Goal: Information Seeking & Learning: Learn about a topic

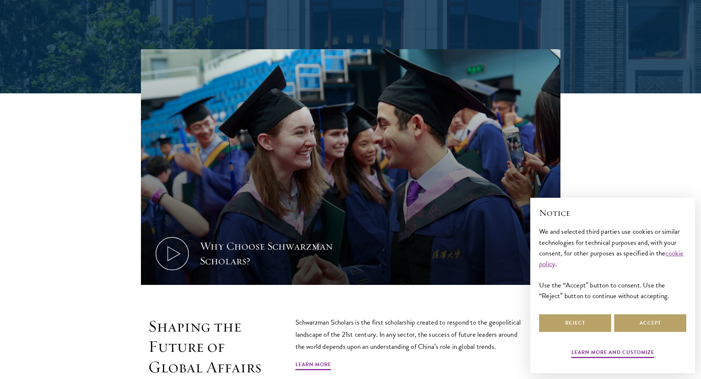
scroll to position [405, 0]
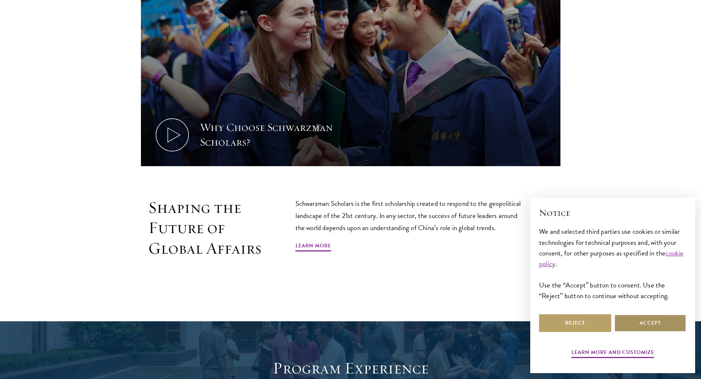
click at [660, 325] on button "Accept" at bounding box center [650, 324] width 72 height 18
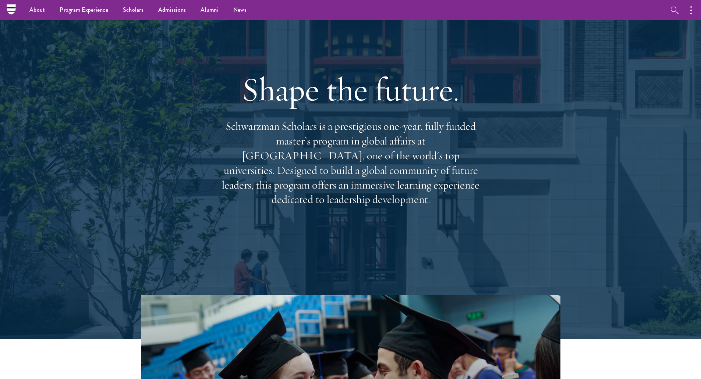
scroll to position [37, 0]
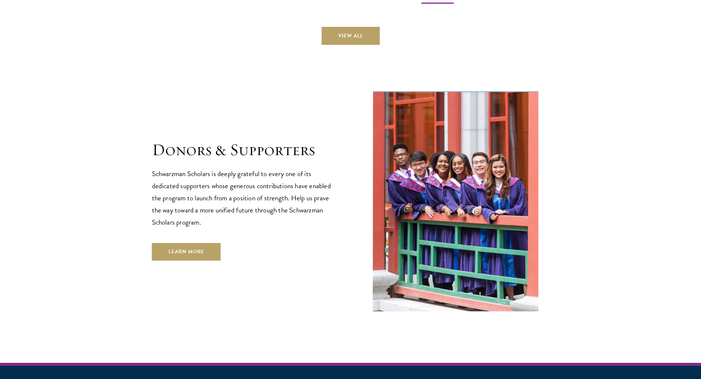
scroll to position [2190, 0]
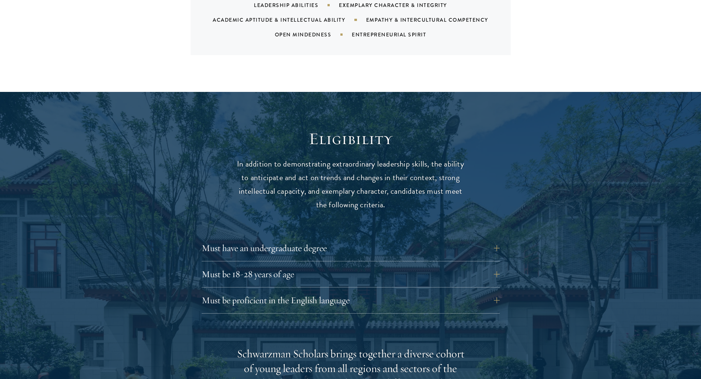
scroll to position [920, 0]
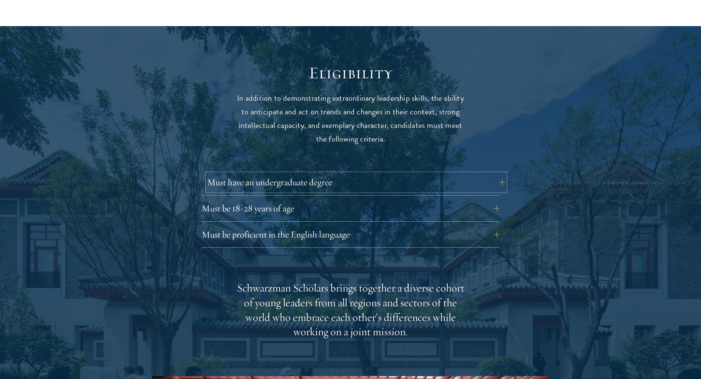
click at [350, 174] on button "Must have an undergraduate degree" at bounding box center [356, 183] width 298 height 18
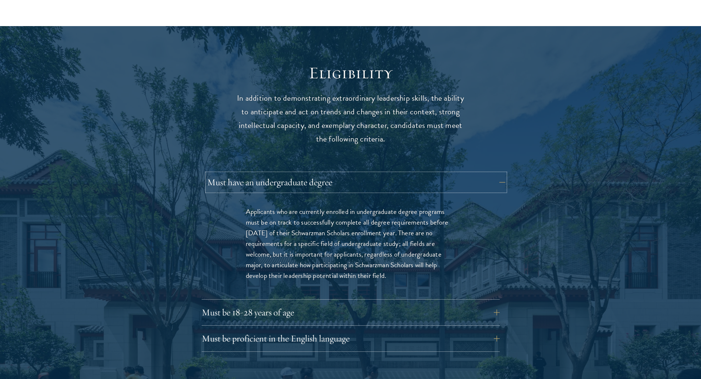
click at [417, 174] on button "Must have an undergraduate degree" at bounding box center [356, 183] width 298 height 18
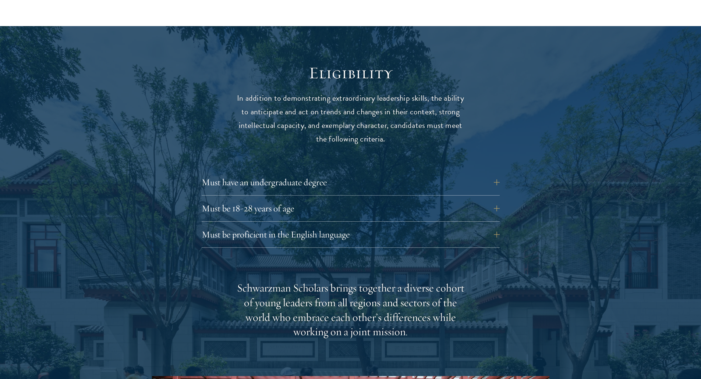
click at [124, 213] on div at bounding box center [350, 329] width 701 height 606
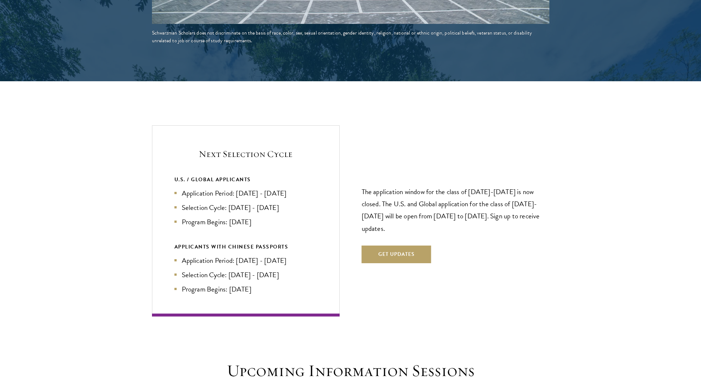
scroll to position [1472, 0]
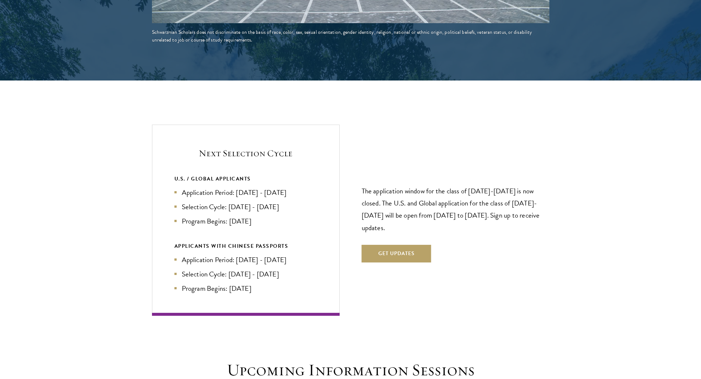
drag, startPoint x: 189, startPoint y: 180, endPoint x: 319, endPoint y: 172, distance: 130.9
click at [319, 172] on div "Next Selection Cycle U.S. / GLOBAL APPLICANTS Application Period: Apr 2026 - Se…" at bounding box center [246, 220] width 188 height 191
drag, startPoint x: 319, startPoint y: 172, endPoint x: 178, endPoint y: 178, distance: 141.8
click at [177, 182] on div "Next Selection Cycle U.S. / GLOBAL APPLICANTS Application Period: Apr 2026 - Se…" at bounding box center [246, 220] width 188 height 191
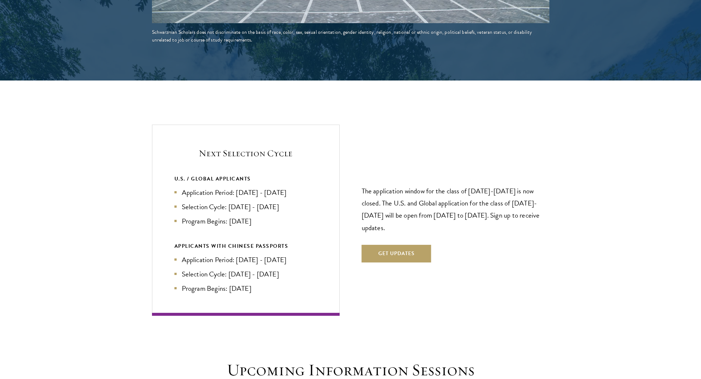
click at [180, 174] on div "U.S. / GLOBAL APPLICANTS" at bounding box center [245, 178] width 143 height 9
drag, startPoint x: 181, startPoint y: 176, endPoint x: 335, endPoint y: 180, distance: 154.2
click at [335, 180] on div "Next Selection Cycle U.S. / GLOBAL APPLICANTS Application Period: Apr 2026 - Se…" at bounding box center [246, 220] width 188 height 191
drag, startPoint x: 282, startPoint y: 180, endPoint x: 279, endPoint y: 182, distance: 3.9
click at [281, 187] on li "Application Period: Apr 2026 - Sep 2026" at bounding box center [245, 192] width 143 height 11
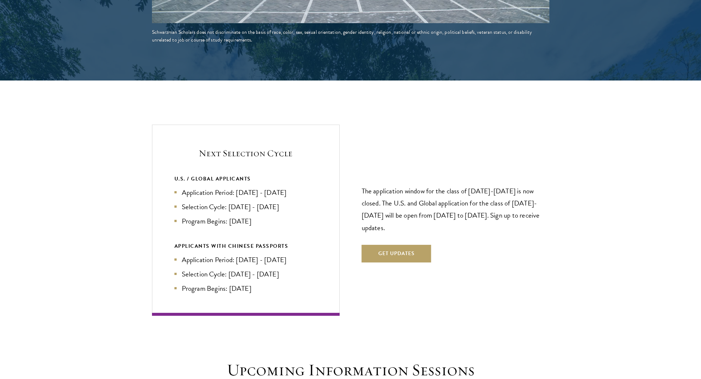
click at [240, 174] on div "U.S. / GLOBAL APPLICANTS Application Period: Apr 2026 - Sep 2026 Selection Cycl…" at bounding box center [245, 200] width 143 height 52
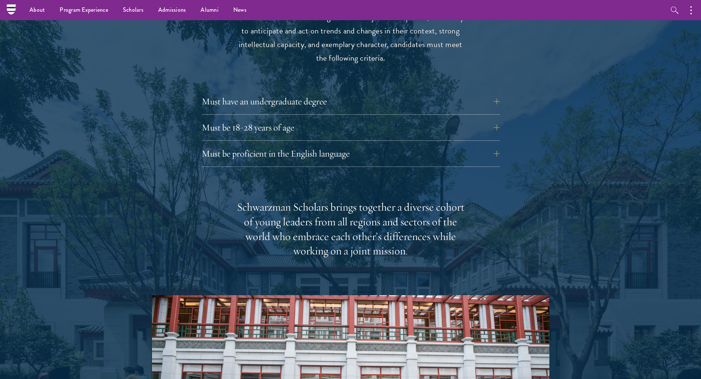
scroll to position [993, 0]
